Goal: Find specific page/section: Find specific page/section

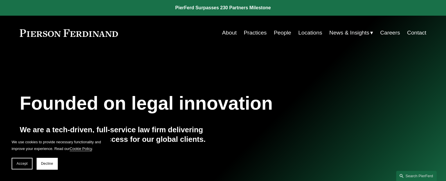
click at [282, 35] on link "People" at bounding box center [282, 32] width 17 height 11
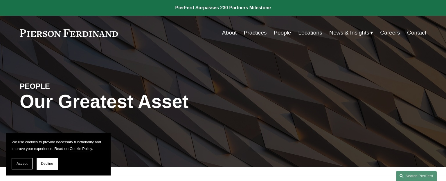
click at [275, 35] on link "People" at bounding box center [282, 32] width 17 height 11
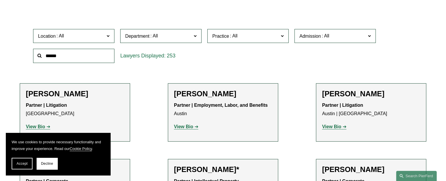
scroll to position [182, 0]
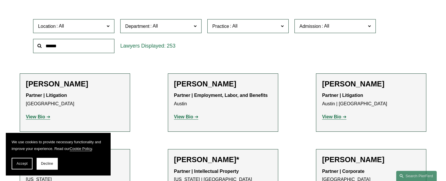
click at [69, 48] on input "text" at bounding box center [73, 46] width 81 height 14
type input "****"
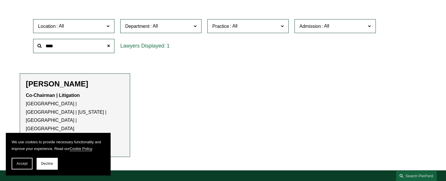
click at [42, 139] on strong "View Bio" at bounding box center [35, 141] width 19 height 5
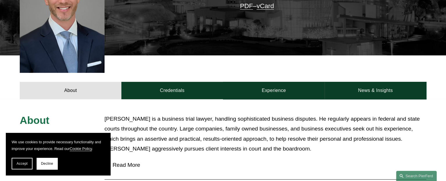
scroll to position [182, 0]
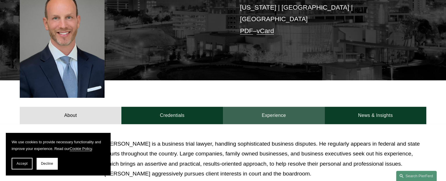
click at [277, 107] on link "Experience" at bounding box center [274, 115] width 102 height 17
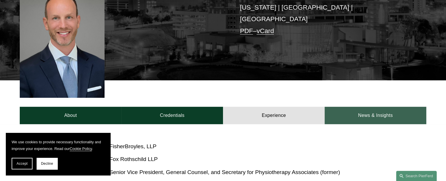
click at [352, 107] on link "News & Insights" at bounding box center [376, 115] width 102 height 17
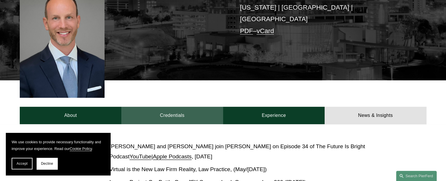
click at [196, 107] on link "Credentials" at bounding box center [172, 115] width 102 height 17
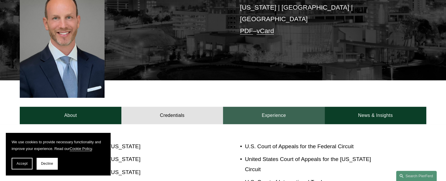
click at [278, 107] on link "Experience" at bounding box center [274, 115] width 102 height 17
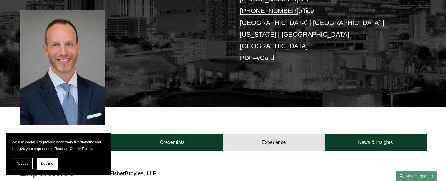
scroll to position [153, 0]
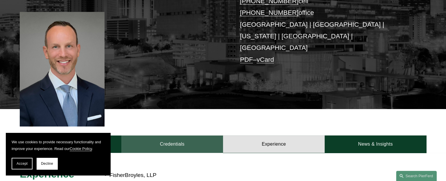
click at [191, 136] on link "Credentials" at bounding box center [172, 144] width 102 height 17
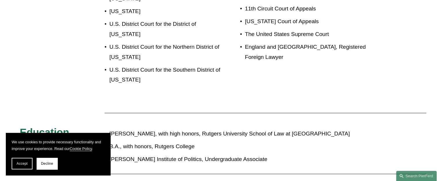
scroll to position [407, 0]
